Goal: Transaction & Acquisition: Obtain resource

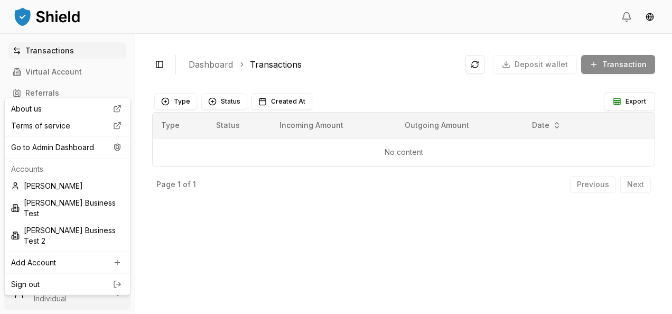
click at [85, 279] on html "Transactions Virtual Account Referrals Invoices Wallet Scans Linked Accounts Wa…" at bounding box center [336, 157] width 672 height 314
click at [70, 151] on div "Go to Admin Dashboard" at bounding box center [67, 147] width 121 height 17
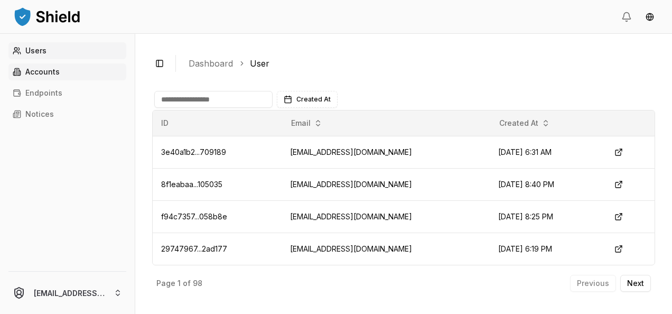
click at [48, 72] on p "Accounts" at bounding box center [42, 71] width 34 height 7
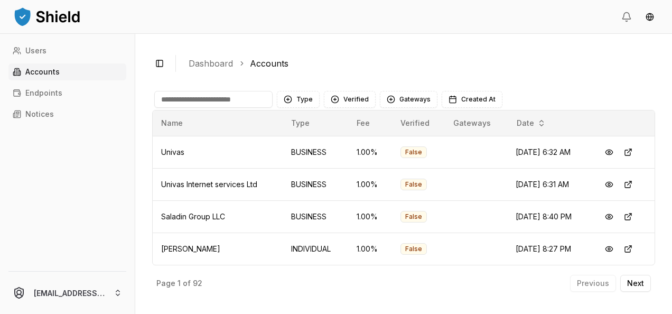
click at [182, 91] on input at bounding box center [213, 99] width 118 height 17
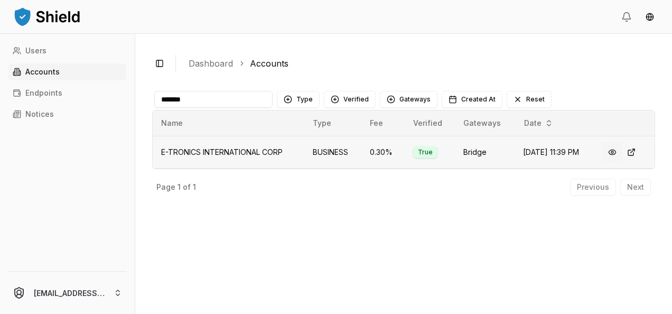
type input "*******"
click at [615, 154] on button at bounding box center [612, 152] width 19 height 19
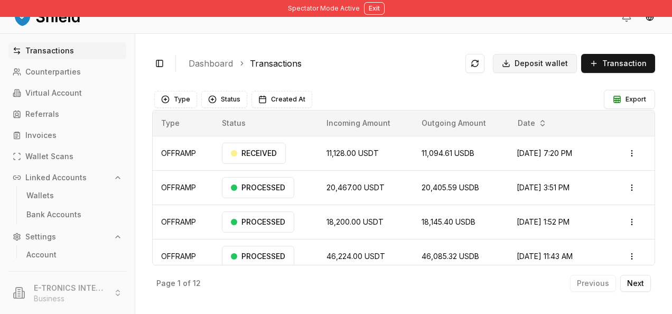
click at [535, 66] on span "Deposit wallet" at bounding box center [541, 63] width 53 height 11
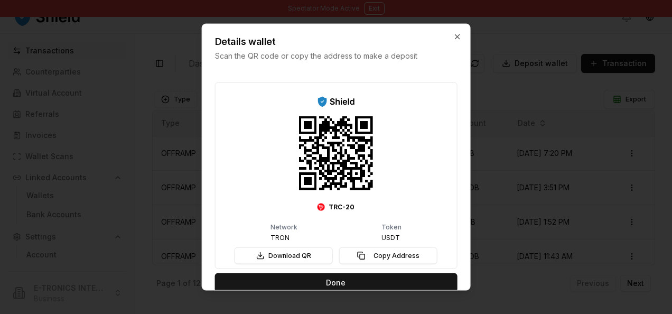
scroll to position [14, 0]
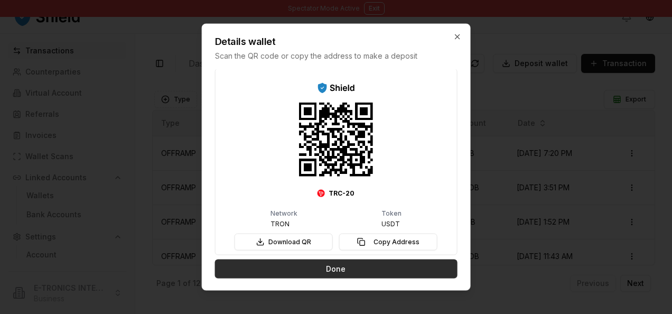
click at [345, 267] on button "Done" at bounding box center [336, 268] width 243 height 19
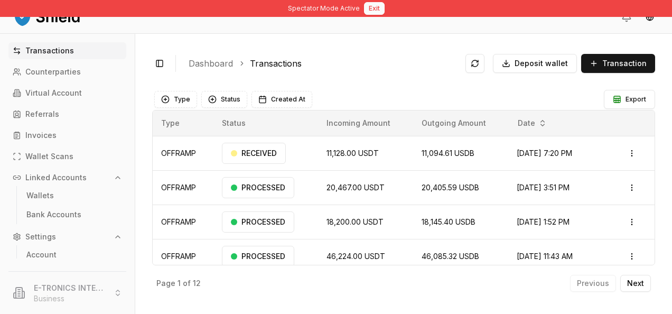
click at [374, 7] on button "Exit" at bounding box center [374, 8] width 21 height 13
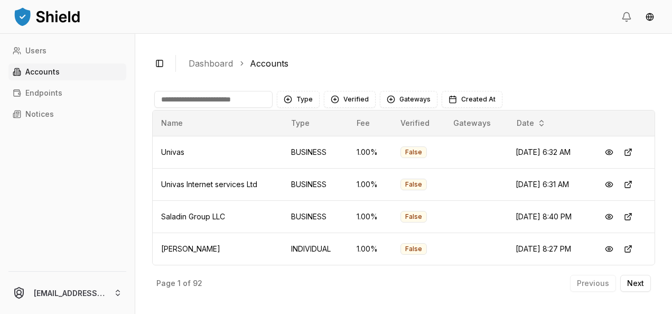
click at [235, 102] on input at bounding box center [213, 99] width 118 height 17
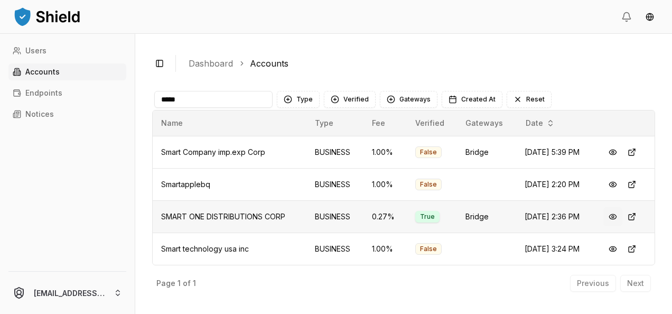
type input "*****"
click at [610, 210] on button at bounding box center [613, 216] width 19 height 19
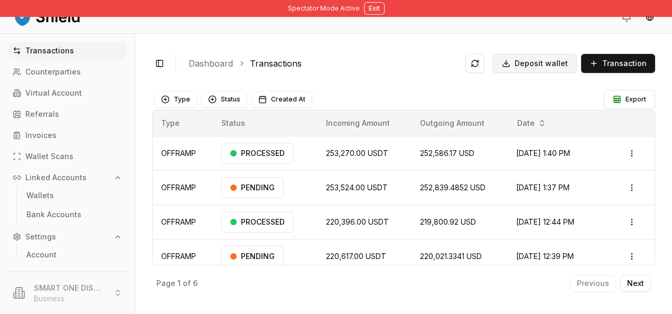
click at [534, 60] on span "Deposit wallet" at bounding box center [541, 63] width 53 height 11
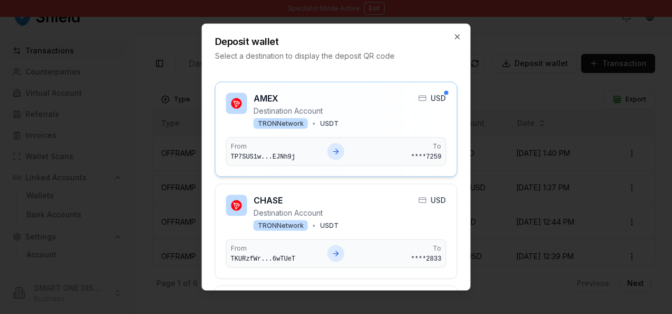
click at [369, 119] on div "AMEX Destination Account TRON Network • USDT USD" at bounding box center [336, 111] width 220 height 36
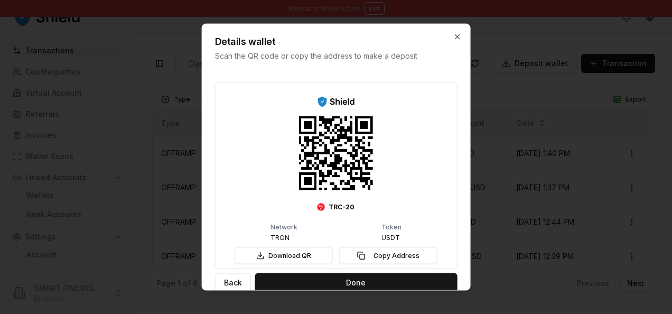
scroll to position [14, 0]
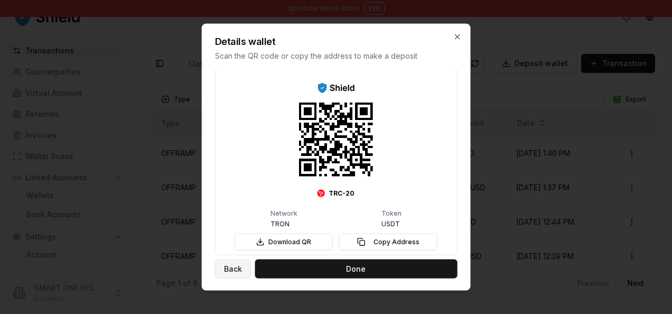
click at [236, 267] on button "Back" at bounding box center [233, 268] width 36 height 19
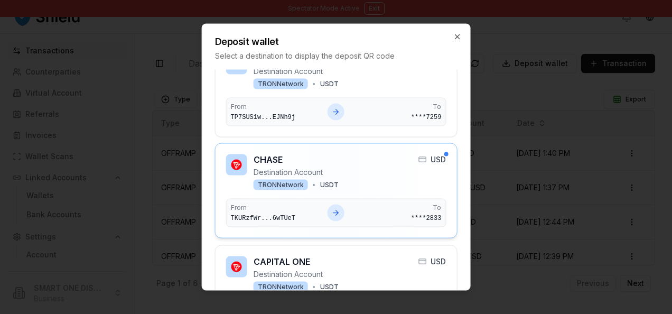
click at [330, 169] on p "Destination Account" at bounding box center [296, 172] width 85 height 11
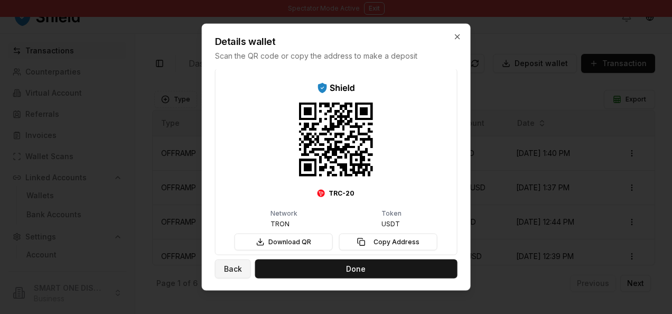
click at [233, 267] on button "Back" at bounding box center [233, 268] width 36 height 19
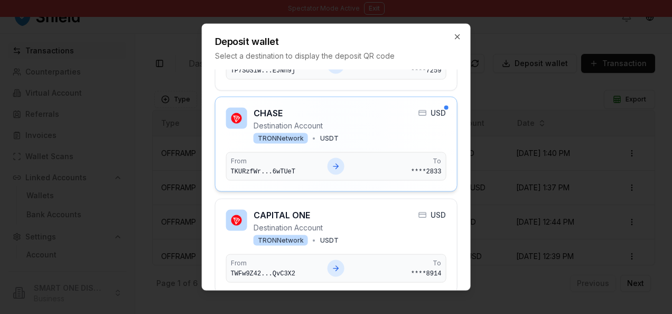
scroll to position [0, 0]
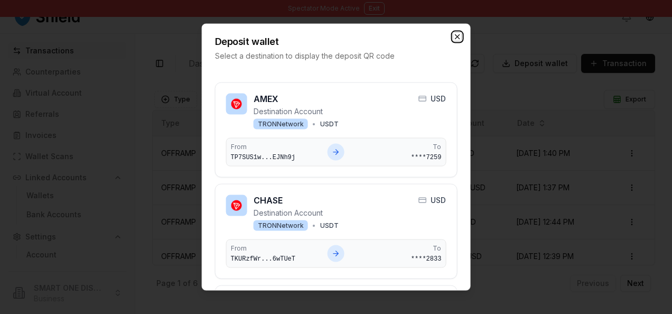
click at [456, 33] on icon "button" at bounding box center [457, 37] width 8 height 8
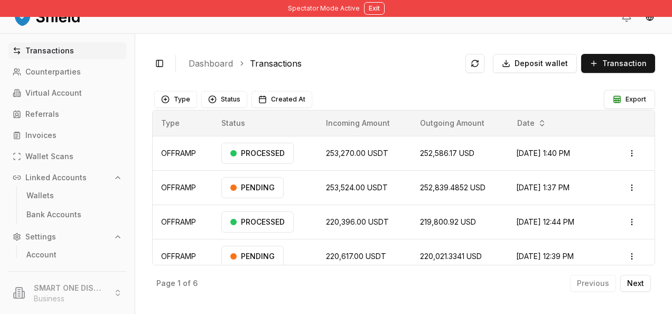
click at [473, 97] on div "Type Status Created At" at bounding box center [378, 99] width 448 height 17
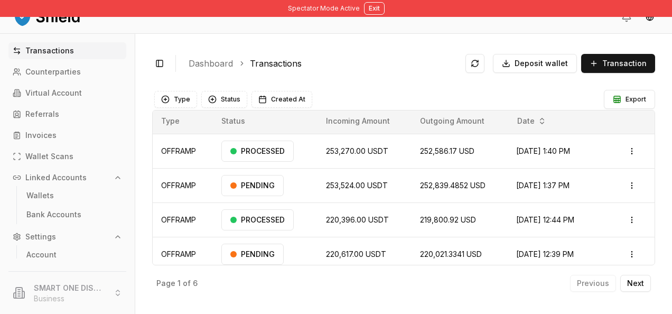
scroll to position [1, 0]
click at [531, 66] on span "Deposit wallet" at bounding box center [541, 63] width 53 height 11
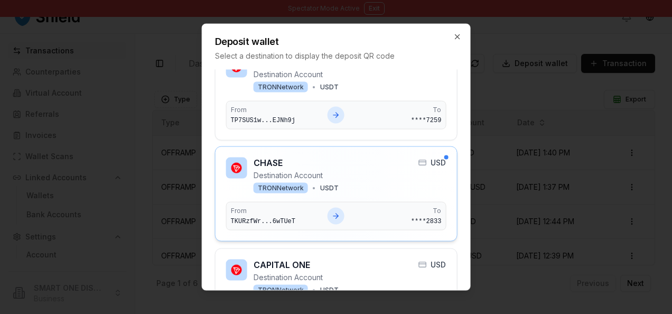
scroll to position [6, 0]
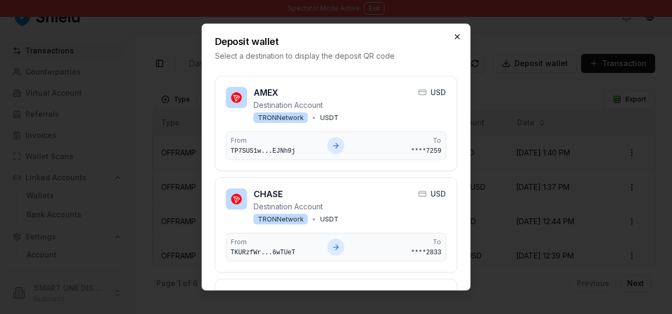
click at [458, 40] on icon "button" at bounding box center [457, 37] width 8 height 8
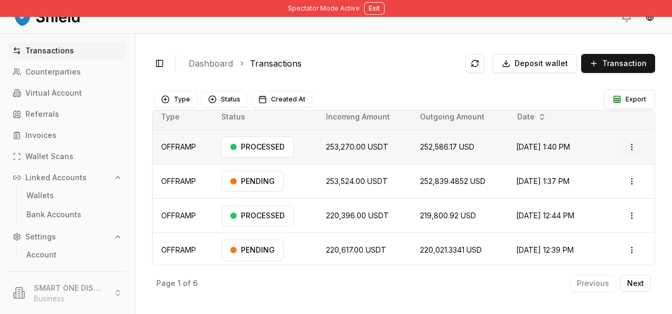
click at [630, 146] on html "Spectator Mode Active Exit Transactions Counterparties Virtual Account Referral…" at bounding box center [336, 157] width 672 height 314
drag, startPoint x: 594, startPoint y: 201, endPoint x: 577, endPoint y: 190, distance: 19.9
click at [577, 190] on div "Actions View Details Download Invoice" at bounding box center [594, 185] width 87 height 56
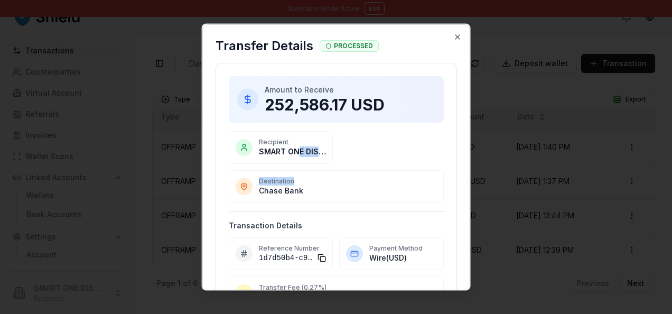
drag, startPoint x: 298, startPoint y: 145, endPoint x: 355, endPoint y: 145, distance: 57.6
click at [355, 145] on div "Recipient SMART ONE DISTRIBUTIONS CORP Destination Chase Bank" at bounding box center [336, 167] width 215 height 72
drag, startPoint x: 355, startPoint y: 145, endPoint x: 337, endPoint y: 179, distance: 38.3
click at [337, 179] on p "Destination" at bounding box center [348, 181] width 178 height 8
click at [361, 180] on p "Destination" at bounding box center [348, 181] width 178 height 8
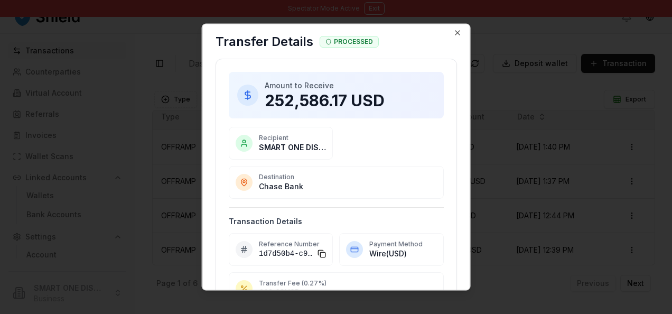
scroll to position [0, 0]
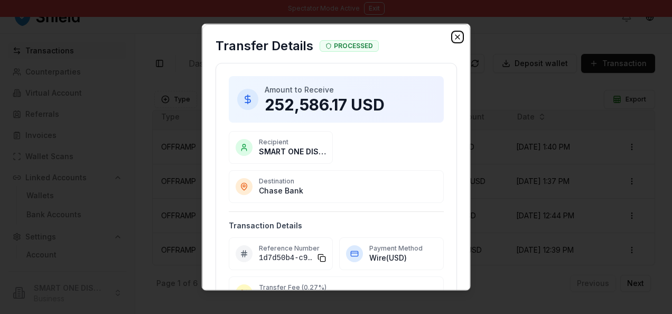
click at [453, 37] on icon "button" at bounding box center [457, 37] width 8 height 8
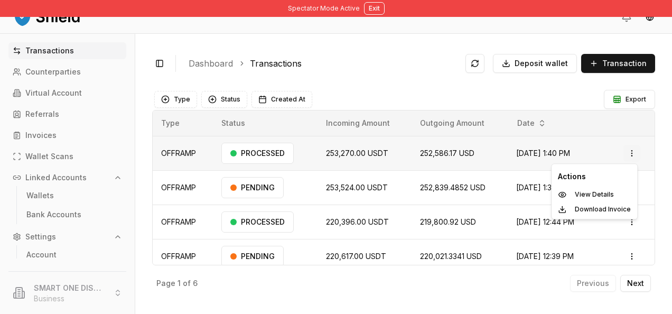
click at [626, 155] on html "Spectator Mode Active Exit Transactions Counterparties Virtual Account Referral…" at bounding box center [336, 157] width 672 height 314
click at [587, 192] on p "View Details" at bounding box center [594, 194] width 39 height 6
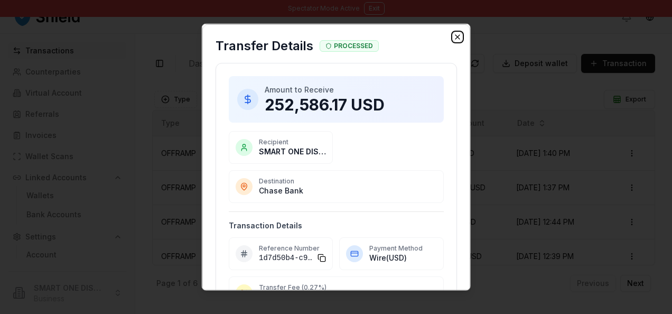
click at [453, 38] on icon "button" at bounding box center [457, 37] width 8 height 8
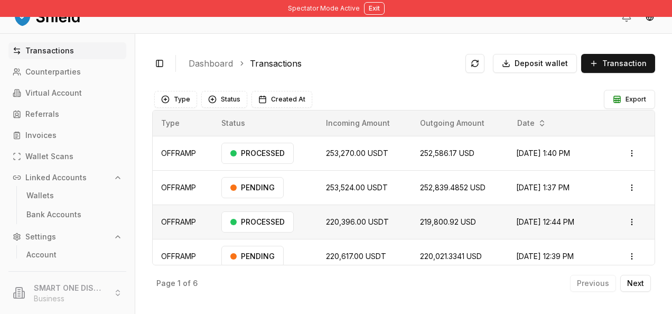
click at [618, 217] on td "Open menu" at bounding box center [635, 222] width 40 height 34
click at [622, 219] on html "Spectator Mode Active Exit Transactions Counterparties Virtual Account Referral…" at bounding box center [336, 157] width 672 height 314
click at [594, 258] on div "View Details" at bounding box center [594, 263] width 81 height 15
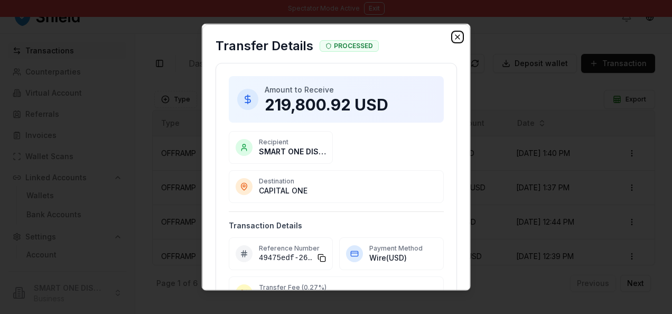
click at [453, 36] on icon "button" at bounding box center [457, 37] width 8 height 8
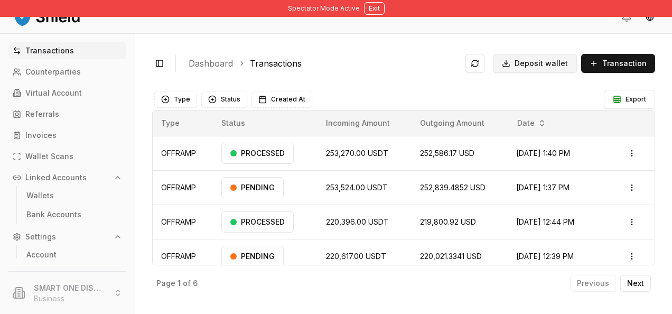
click at [560, 71] on button "Deposit wallet" at bounding box center [535, 63] width 84 height 19
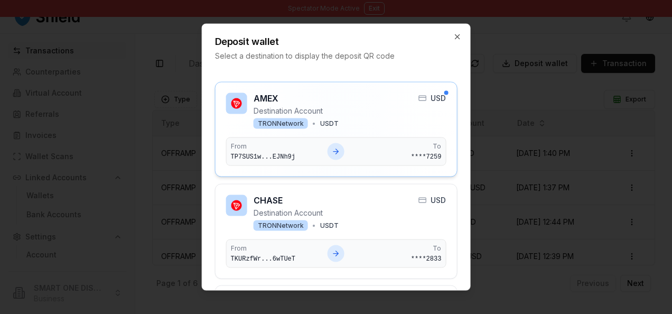
click at [390, 135] on div "AMEX Destination Account TRON Network • USDT USD From TP7SUS1w...EJNh9j To ****…" at bounding box center [336, 129] width 220 height 73
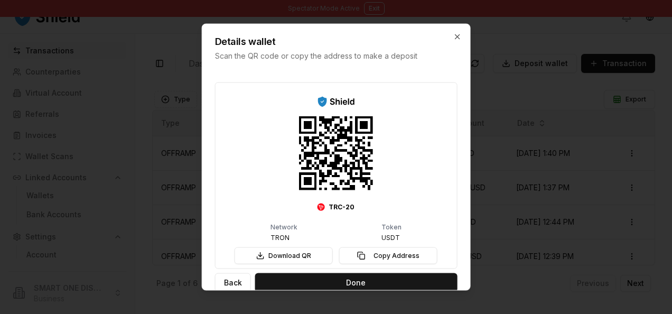
scroll to position [14, 0]
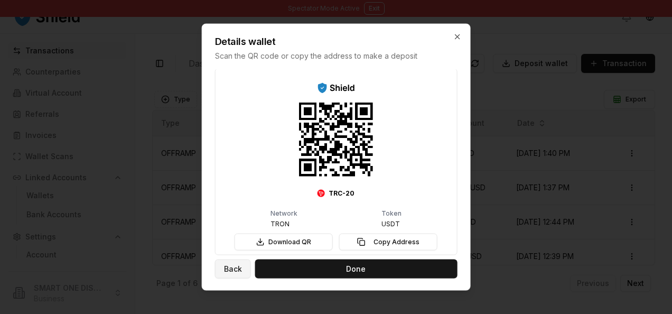
click at [231, 267] on button "Back" at bounding box center [233, 268] width 36 height 19
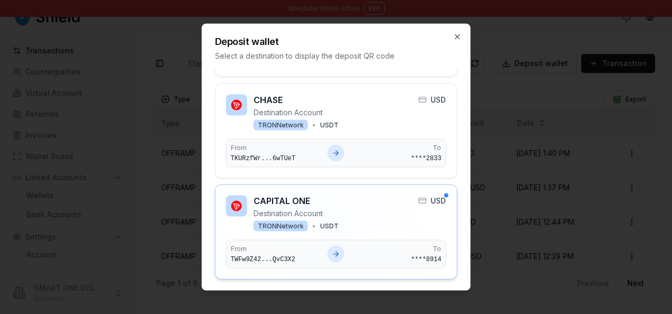
click at [353, 217] on div "CAPITAL ONE Destination Account TRON Network • USDT USD" at bounding box center [336, 214] width 220 height 36
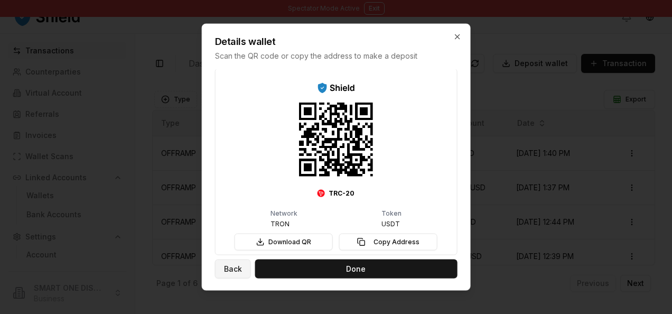
click at [236, 271] on button "Back" at bounding box center [233, 268] width 36 height 19
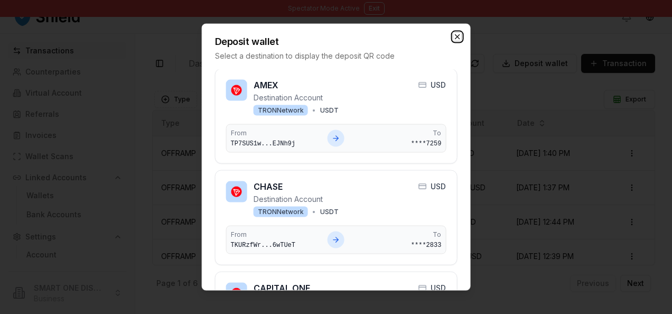
click at [459, 35] on icon "button" at bounding box center [457, 37] width 8 height 8
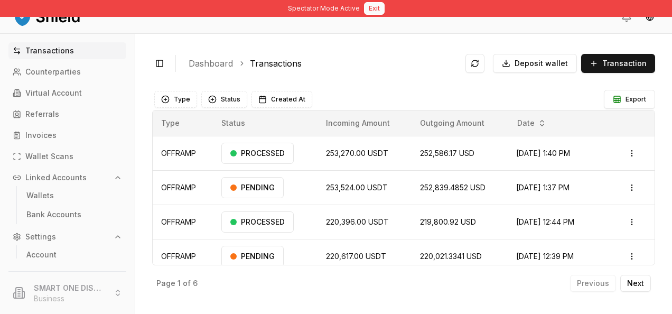
click at [369, 6] on button "Exit" at bounding box center [374, 8] width 21 height 13
